Goal: Task Accomplishment & Management: Manage account settings

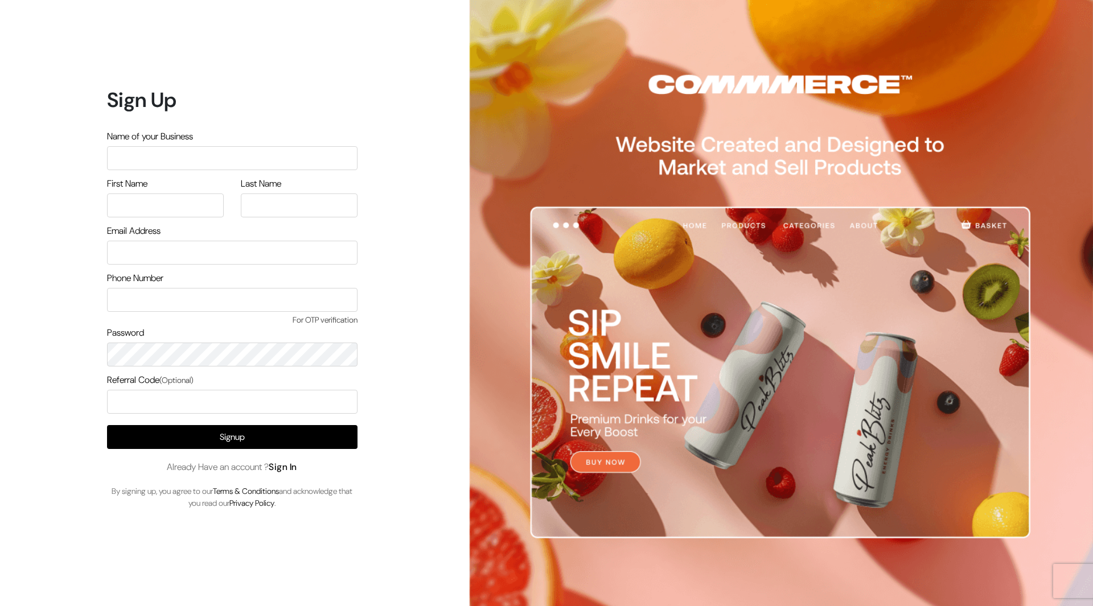
click at [291, 466] on link "Sign In" at bounding box center [283, 467] width 28 height 12
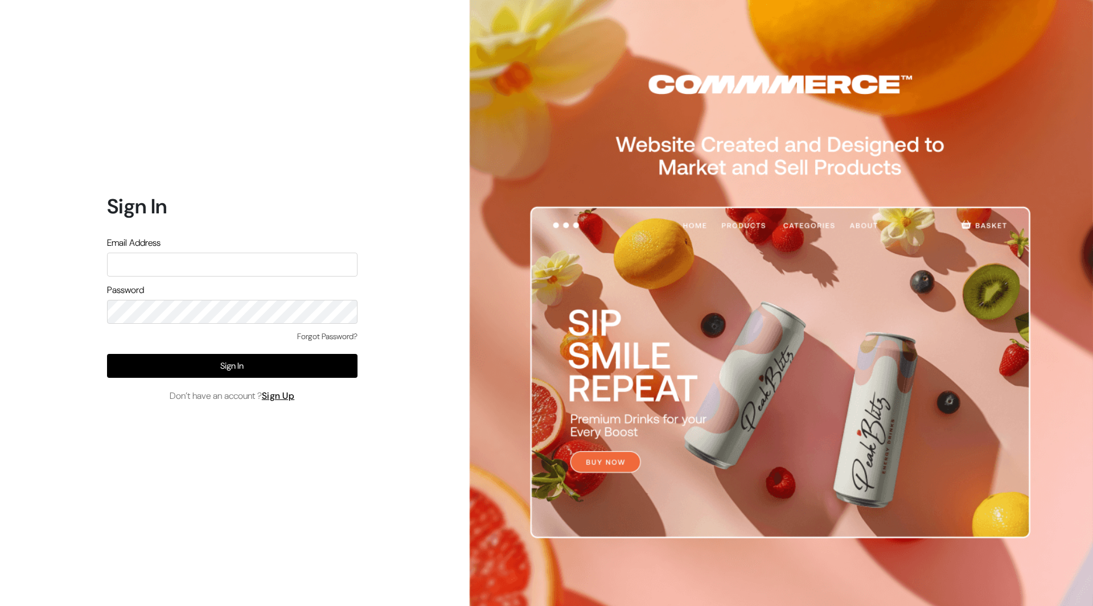
click at [298, 273] on input "text" at bounding box center [232, 265] width 250 height 24
click at [276, 281] on form "Sign In Email Address Password Forgot Password? Sign In Don’t have an account ?…" at bounding box center [232, 298] width 250 height 208
click at [274, 278] on form "Sign In Email Address Password Forgot Password? Sign In Don’t have an account ?…" at bounding box center [232, 298] width 250 height 208
click at [263, 264] on input "text" at bounding box center [232, 265] width 250 height 24
type input "[PERSON_NAME][EMAIL_ADDRESS][DOMAIN_NAME]"
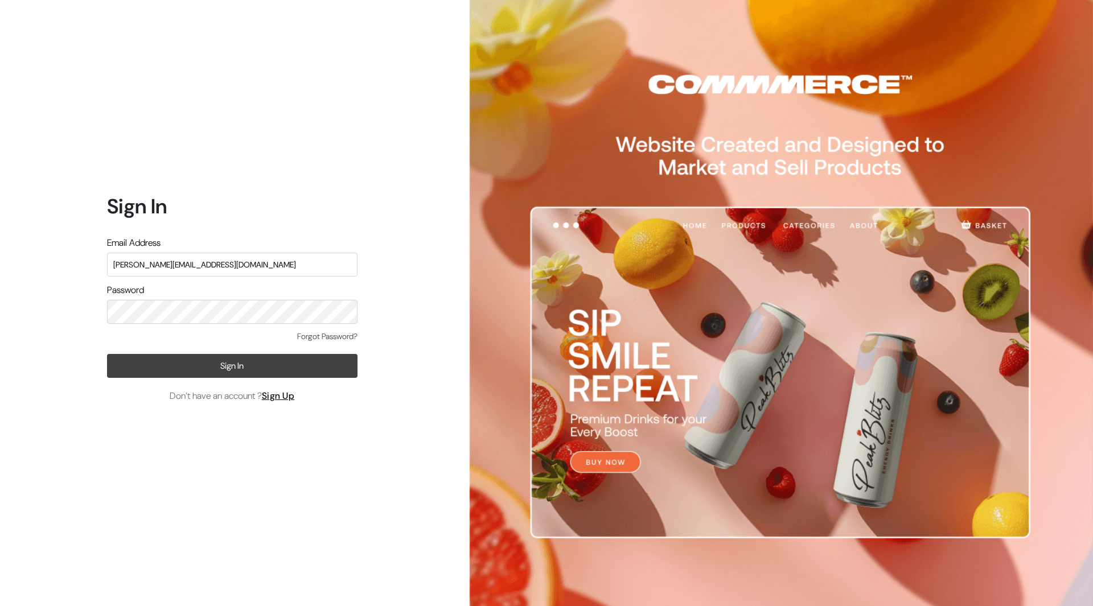
click at [220, 364] on button "Sign In" at bounding box center [232, 366] width 250 height 24
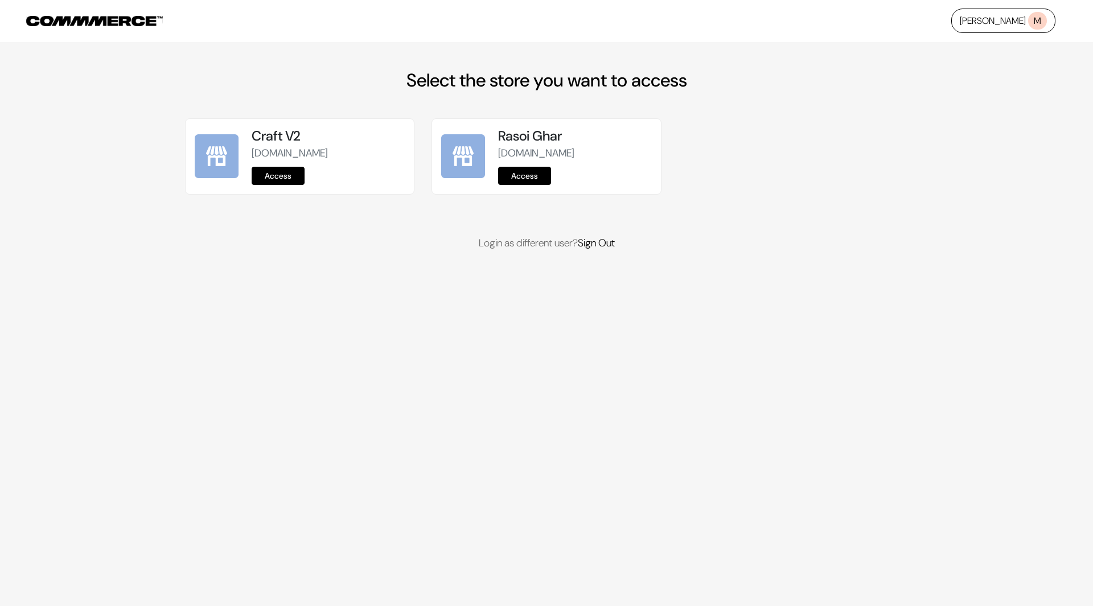
click at [281, 177] on link "Access" at bounding box center [278, 176] width 53 height 18
